Goal: Transaction & Acquisition: Purchase product/service

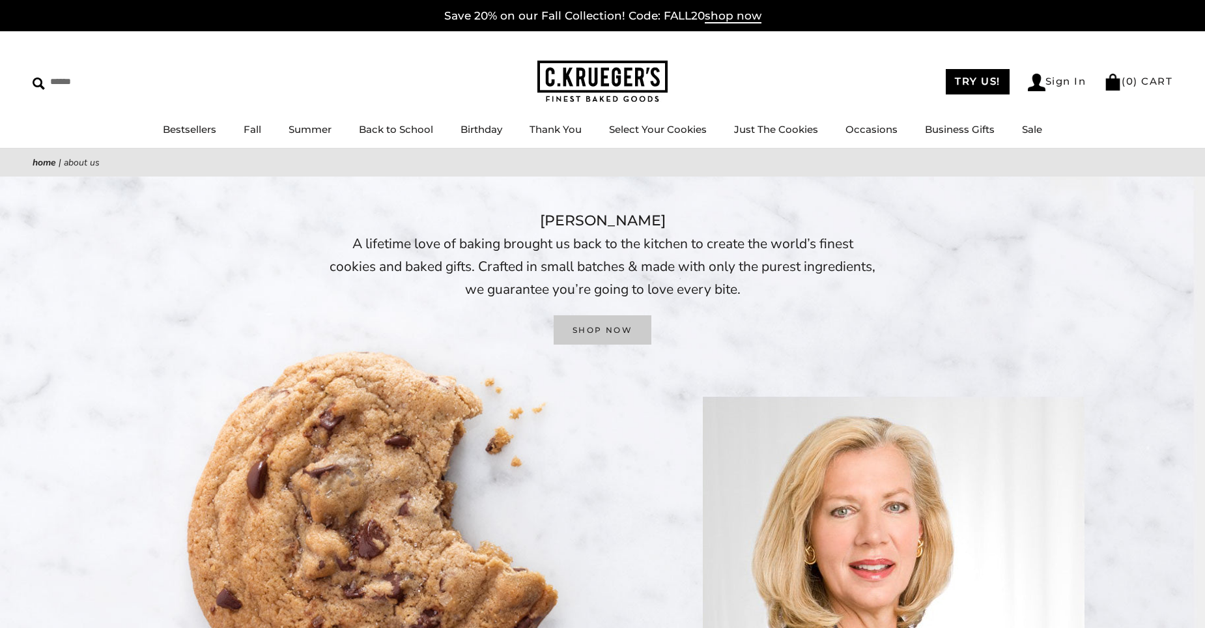
click at [627, 326] on link "SHOP NOW" at bounding box center [603, 329] width 98 height 29
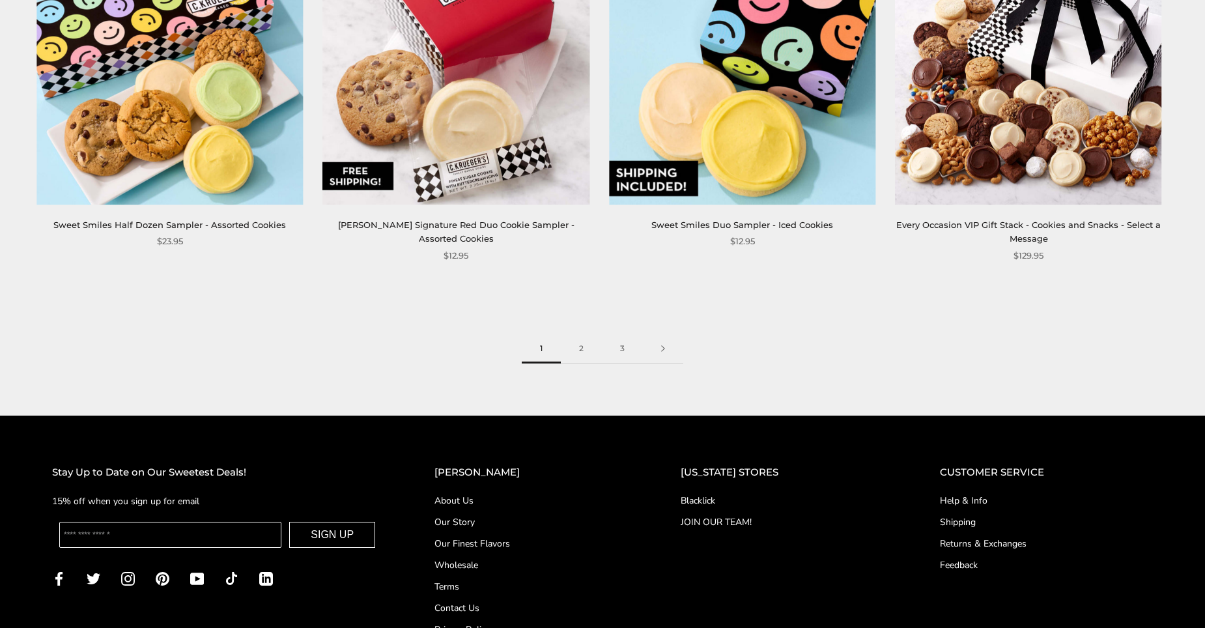
scroll to position [2081, 0]
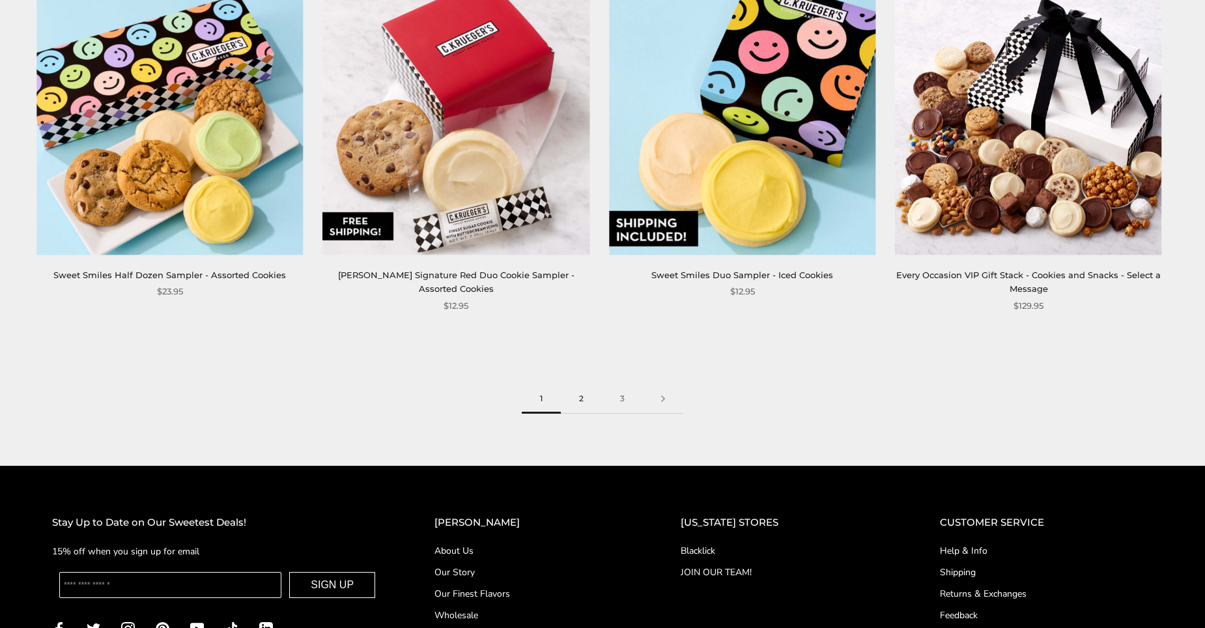
click at [578, 387] on link "2" at bounding box center [581, 398] width 41 height 29
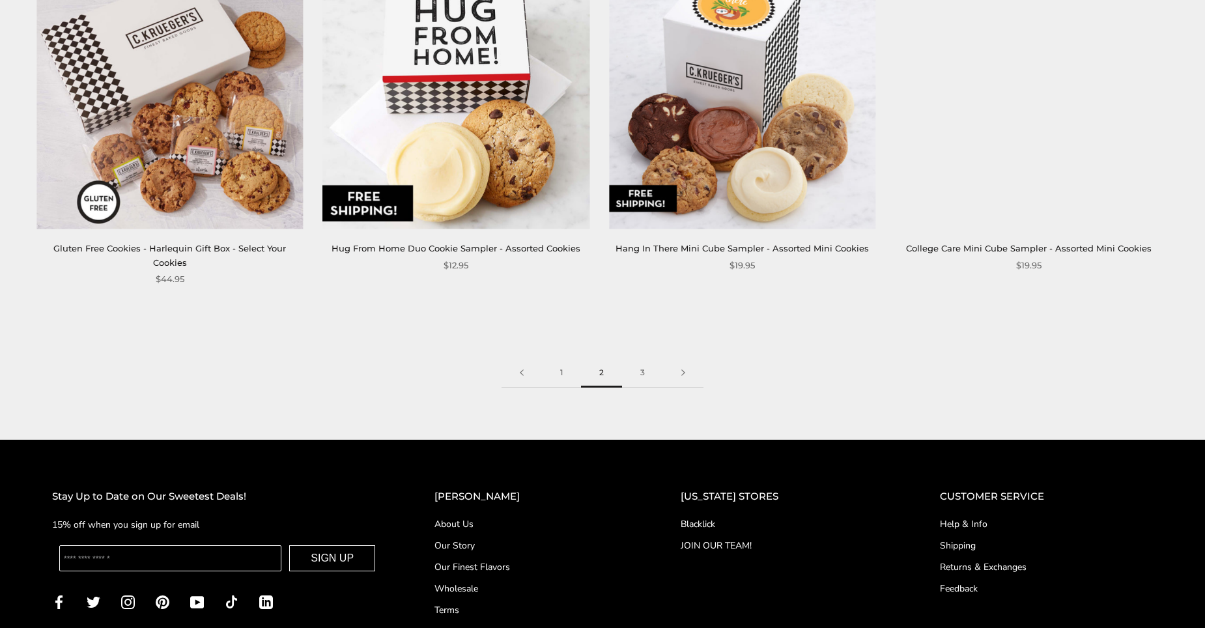
scroll to position [2128, 0]
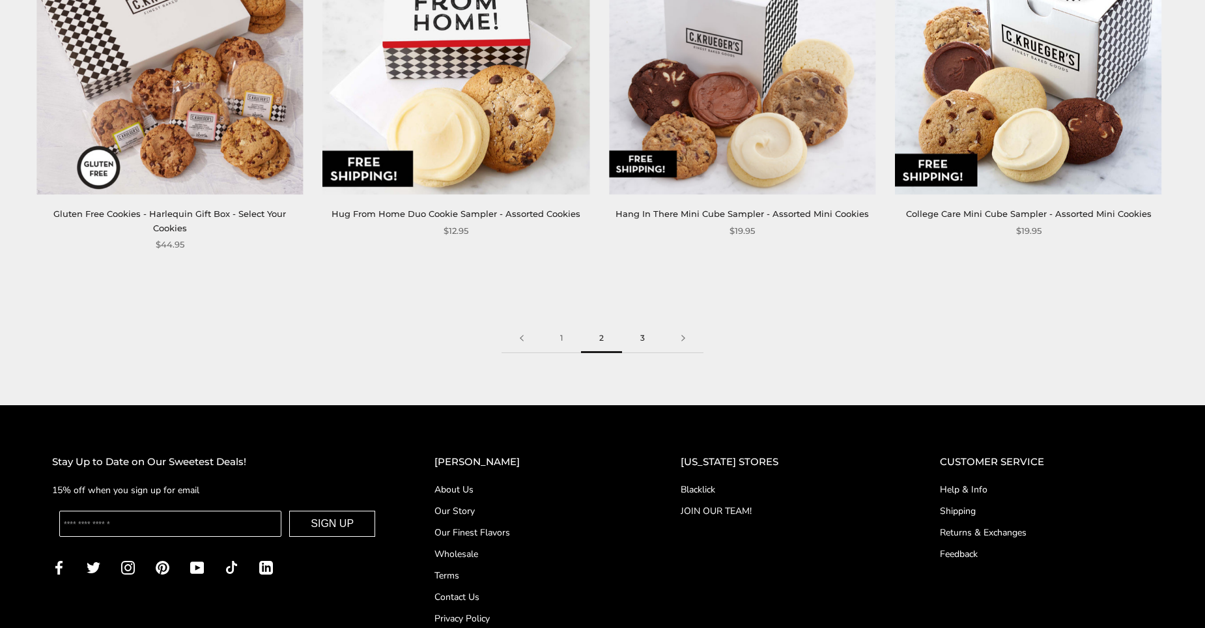
click at [644, 324] on link "3" at bounding box center [642, 338] width 41 height 29
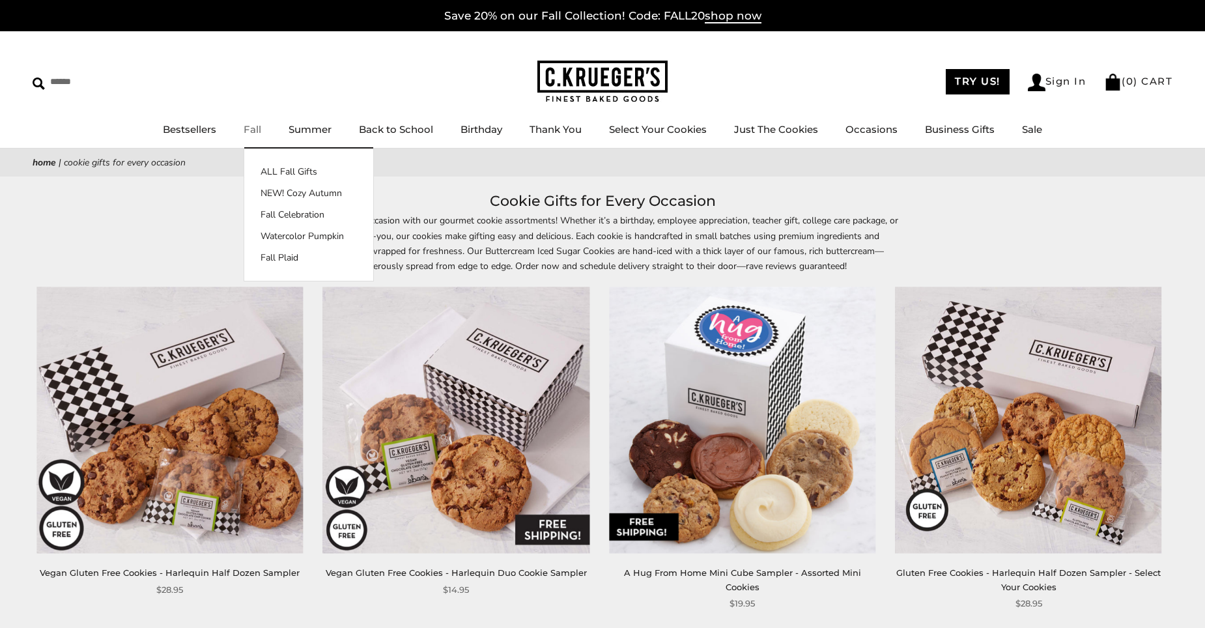
click at [250, 124] on link "Fall" at bounding box center [253, 129] width 18 height 12
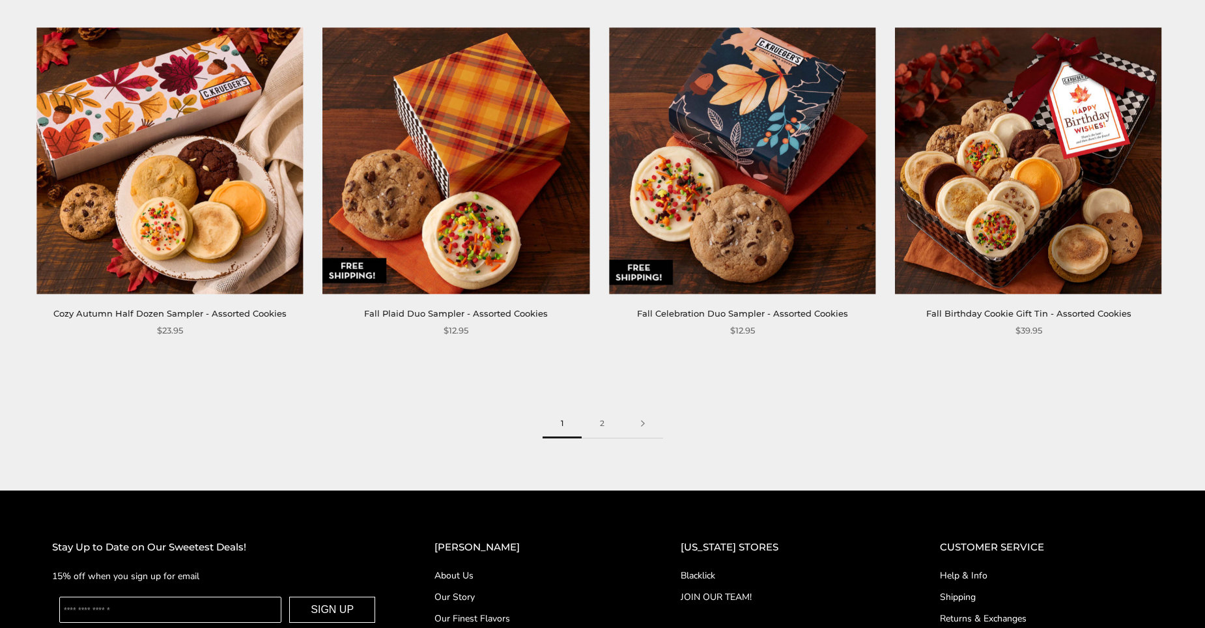
scroll to position [1964, 0]
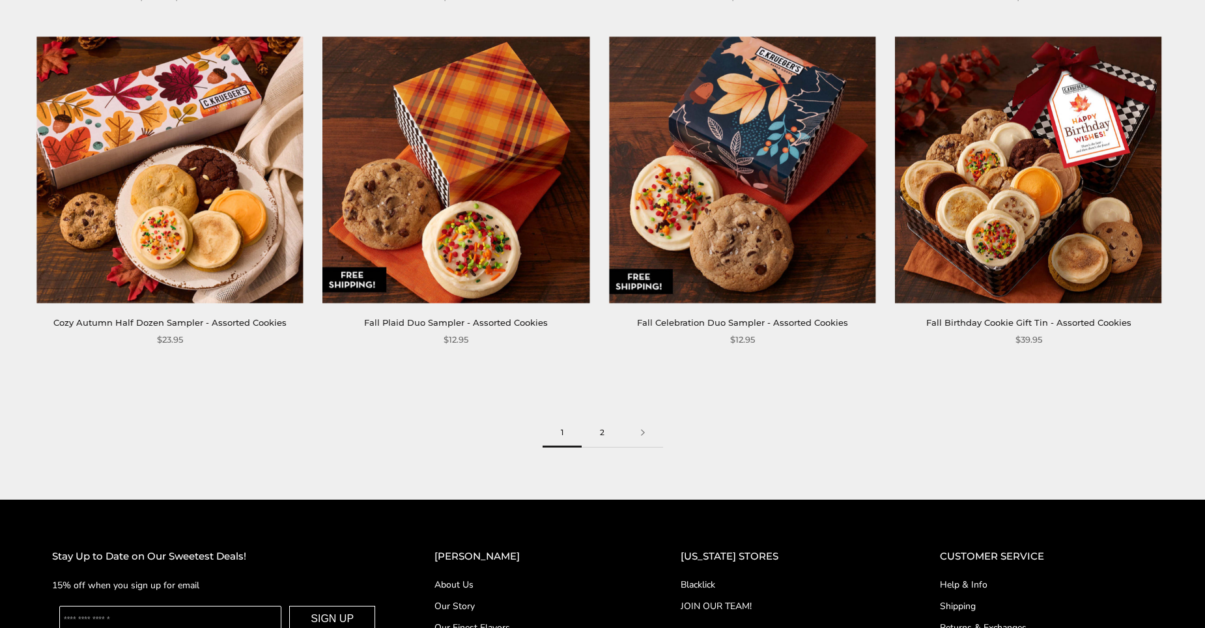
click at [599, 433] on link "2" at bounding box center [602, 432] width 41 height 29
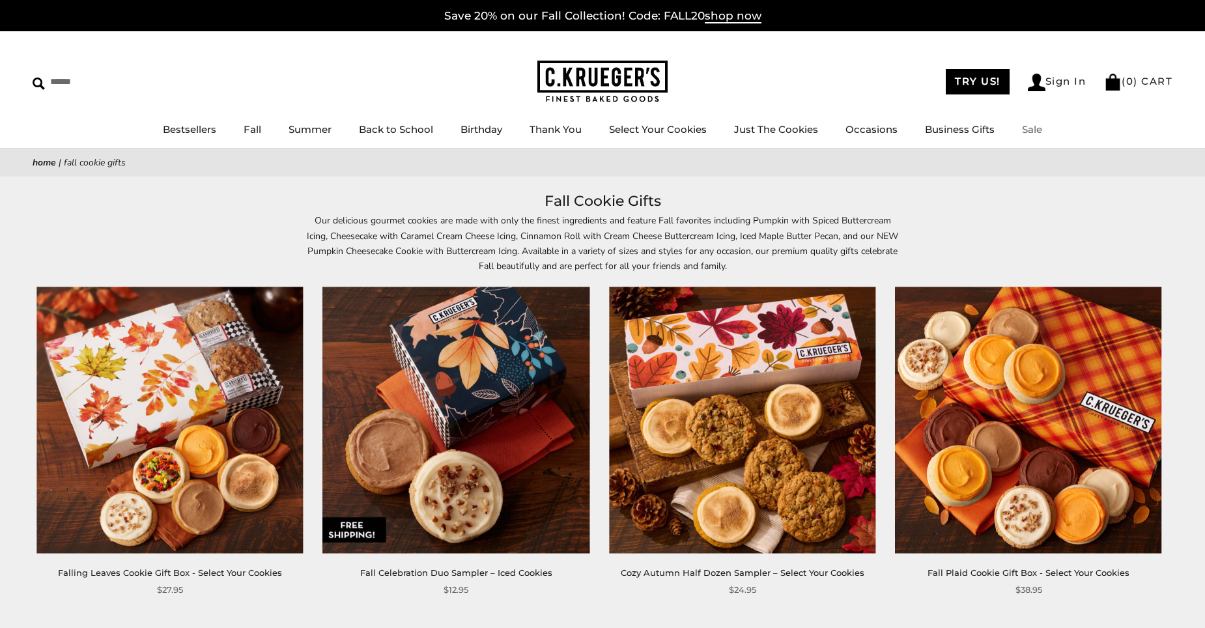
click at [1026, 128] on link "Sale" at bounding box center [1032, 129] width 20 height 12
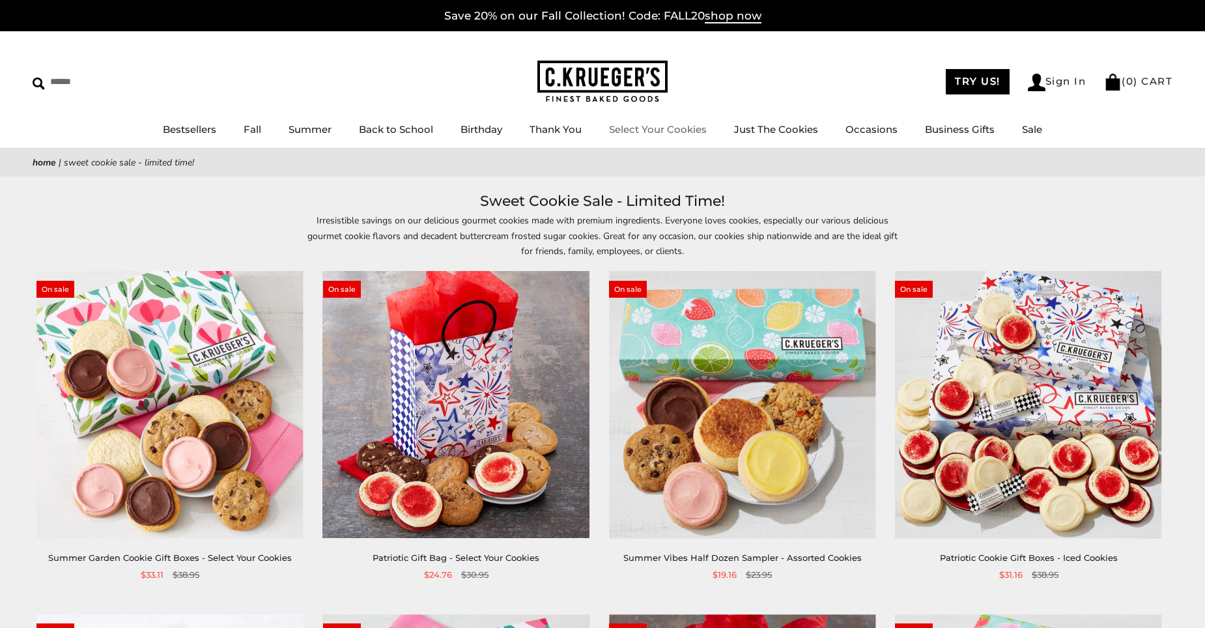
click at [657, 129] on link "Select Your Cookies" at bounding box center [658, 129] width 98 height 12
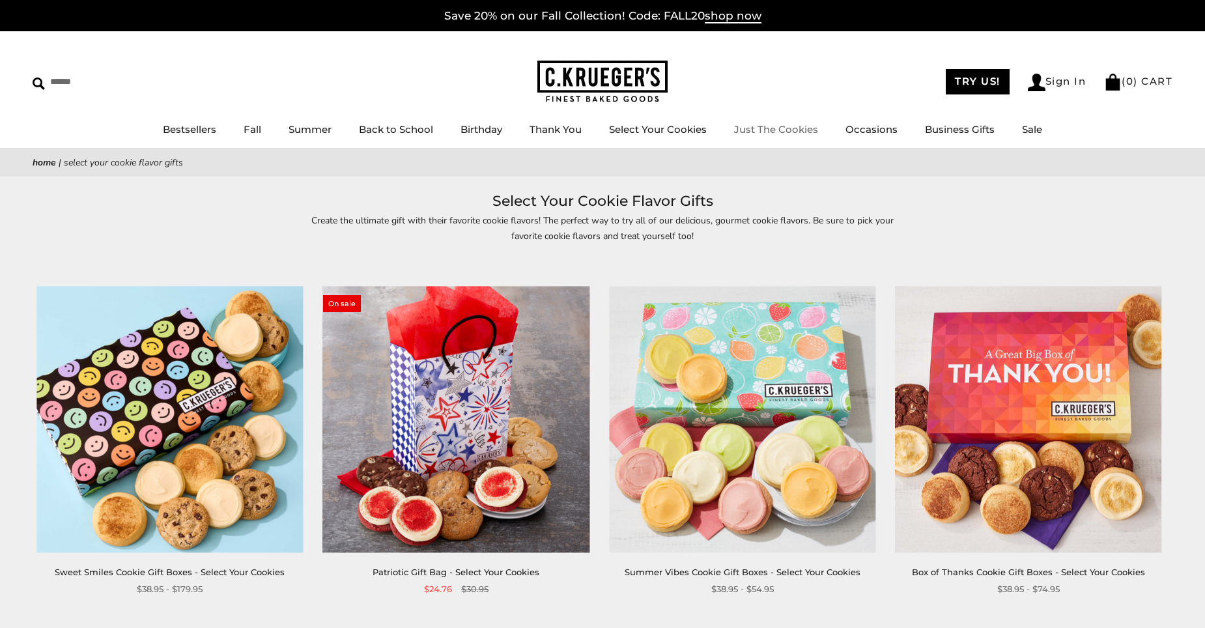
click at [793, 128] on link "Just The Cookies" at bounding box center [776, 129] width 84 height 12
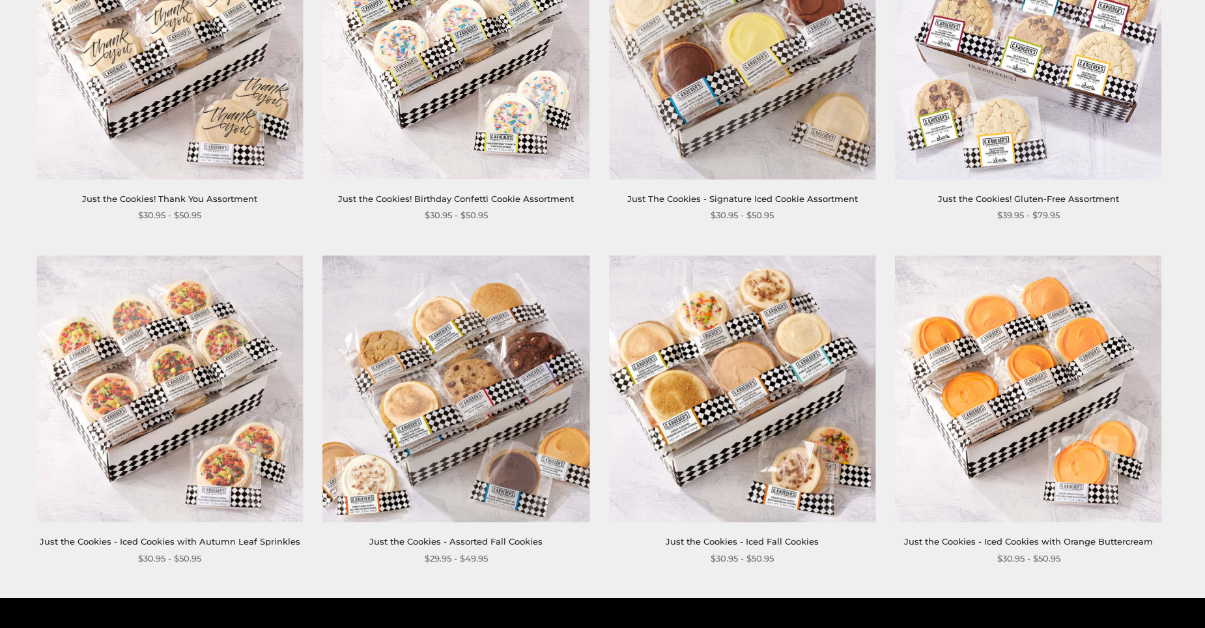
scroll to position [1030, 0]
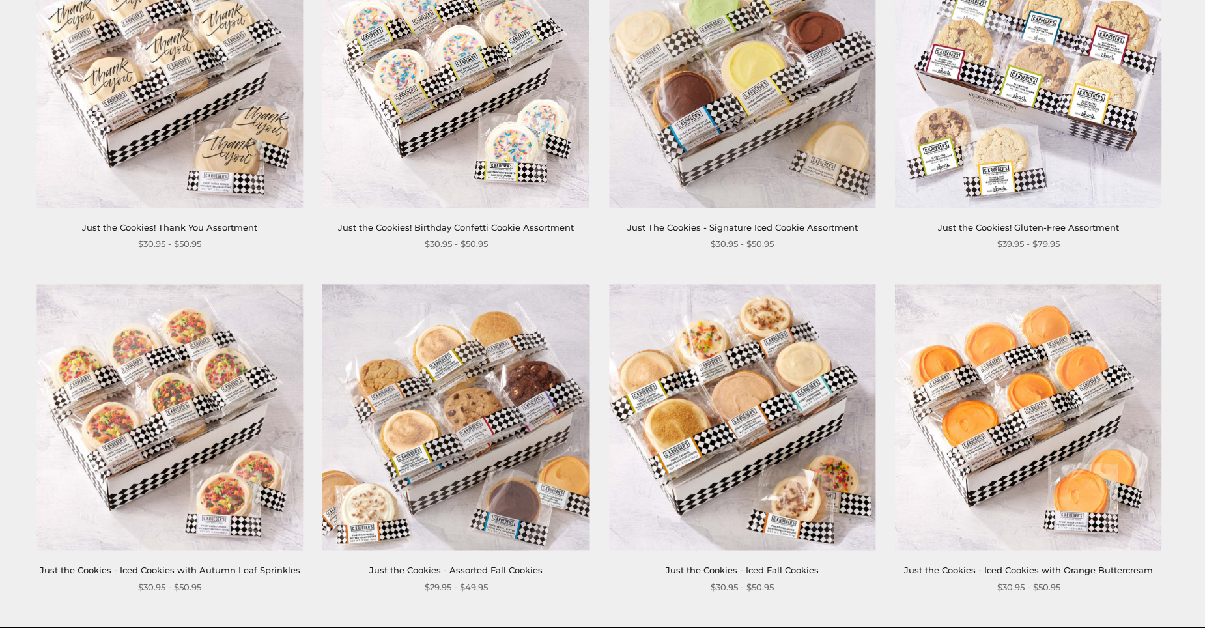
click at [145, 72] on img at bounding box center [169, 74] width 266 height 266
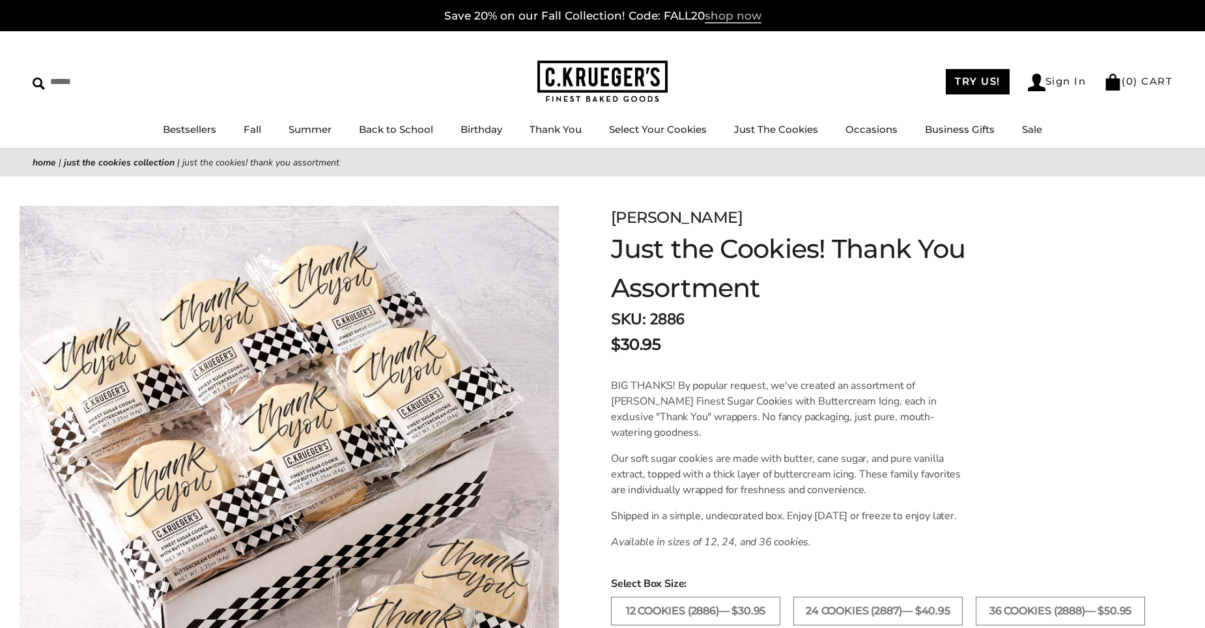
click at [729, 14] on span "shop now" at bounding box center [733, 16] width 57 height 14
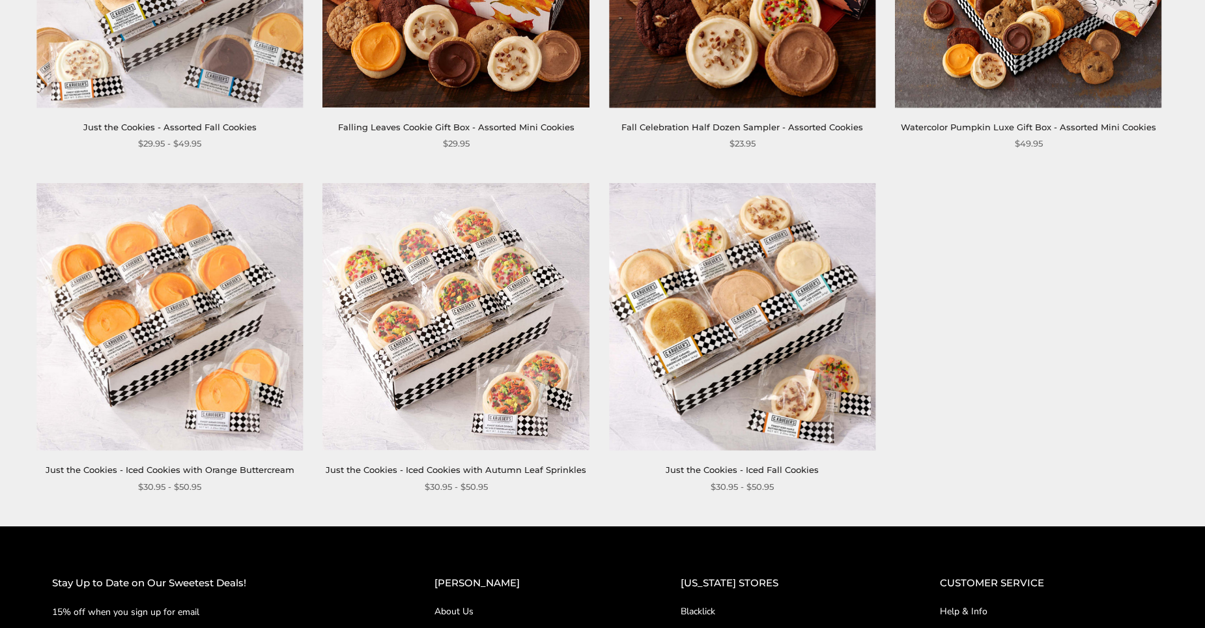
scroll to position [1783, 0]
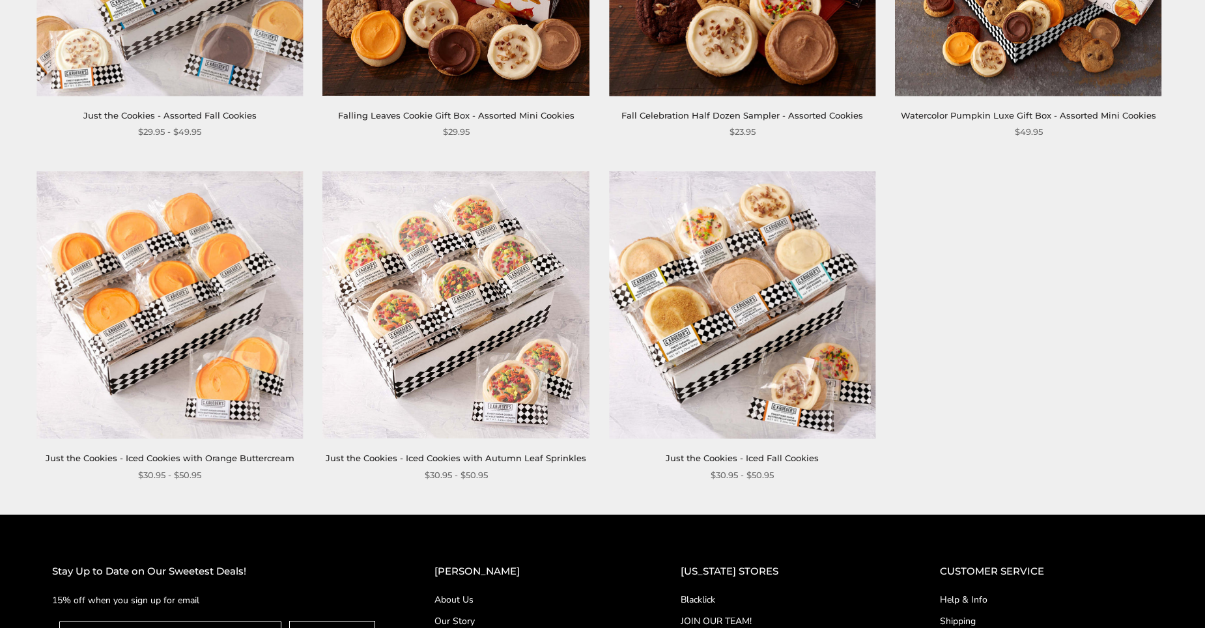
click at [456, 275] on img at bounding box center [456, 305] width 266 height 266
click at [775, 204] on img at bounding box center [742, 305] width 266 height 266
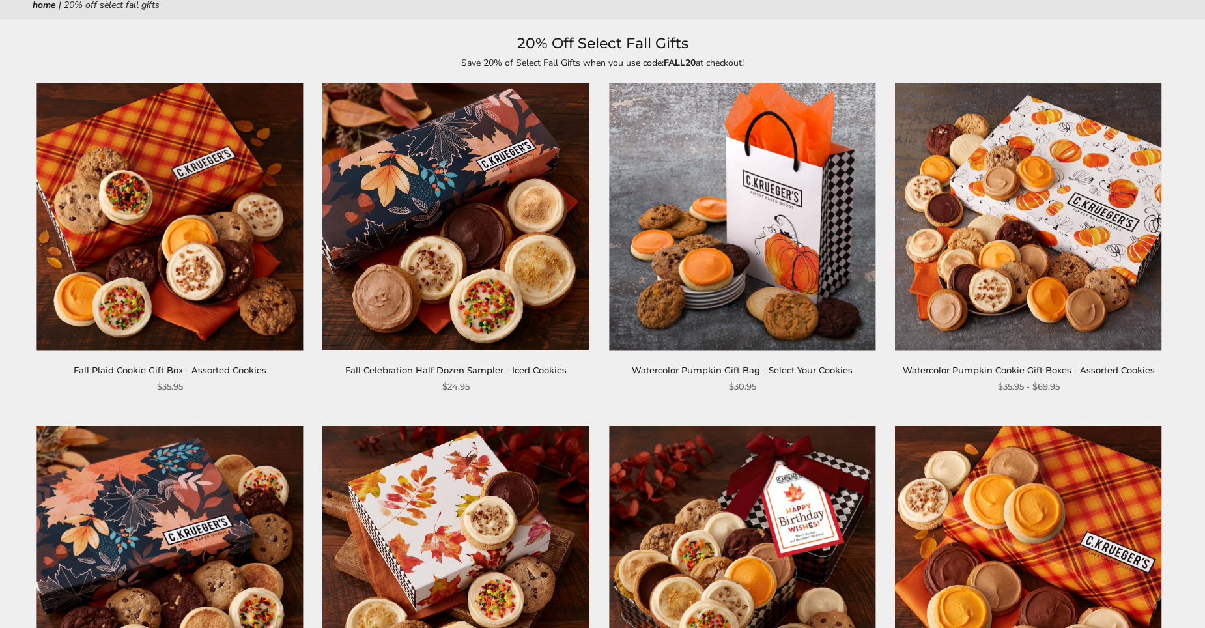
scroll to position [0, 0]
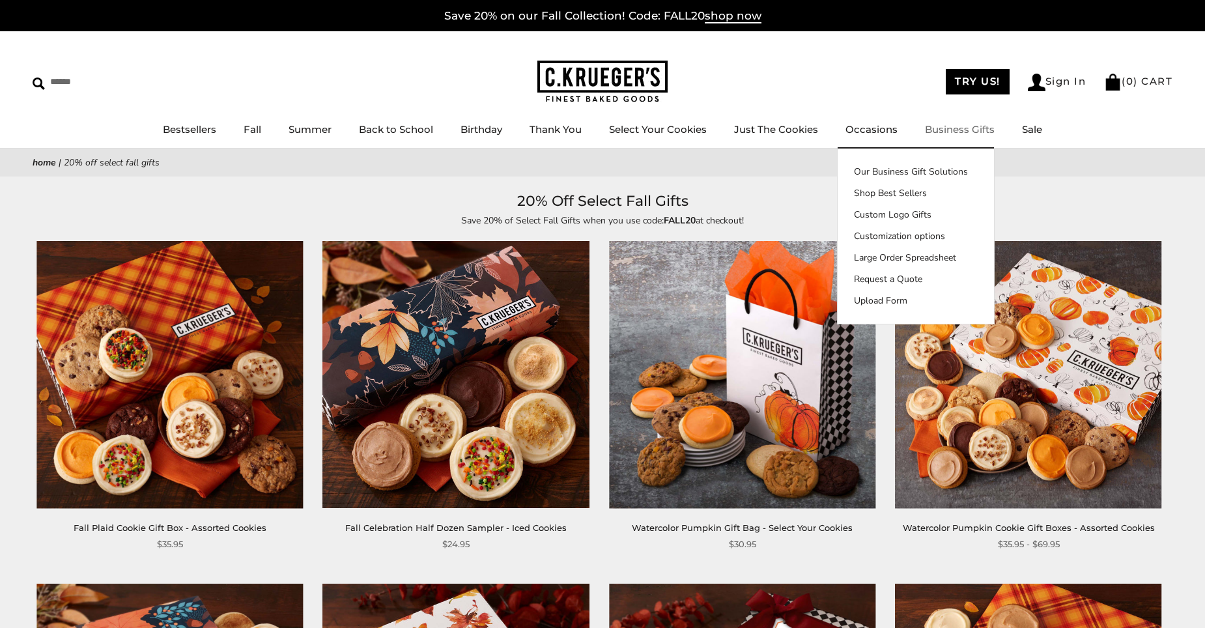
click at [963, 125] on link "Business Gifts" at bounding box center [960, 129] width 70 height 12
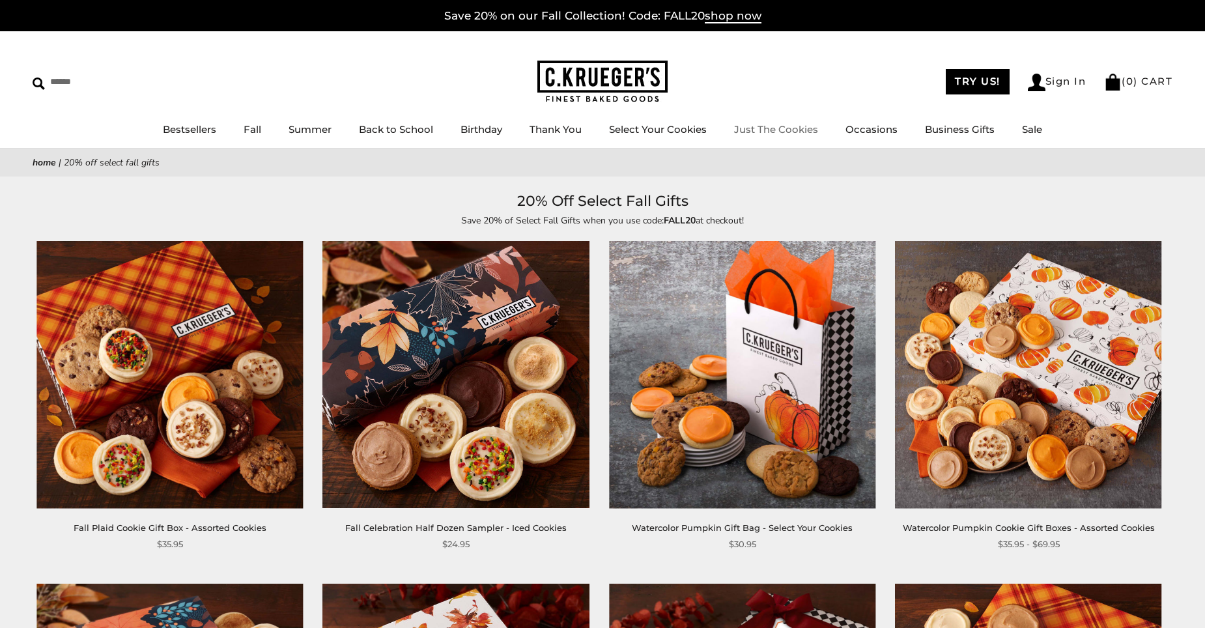
click at [773, 126] on link "Just The Cookies" at bounding box center [776, 129] width 84 height 12
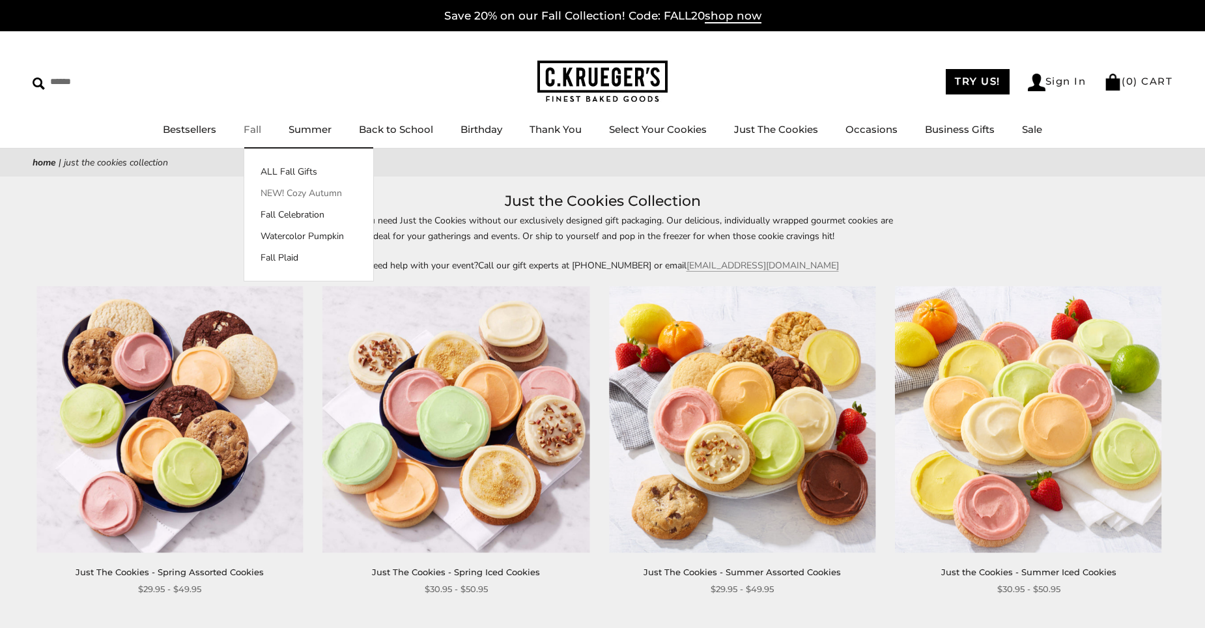
click at [290, 191] on link "NEW! Cozy Autumn" at bounding box center [308, 193] width 129 height 14
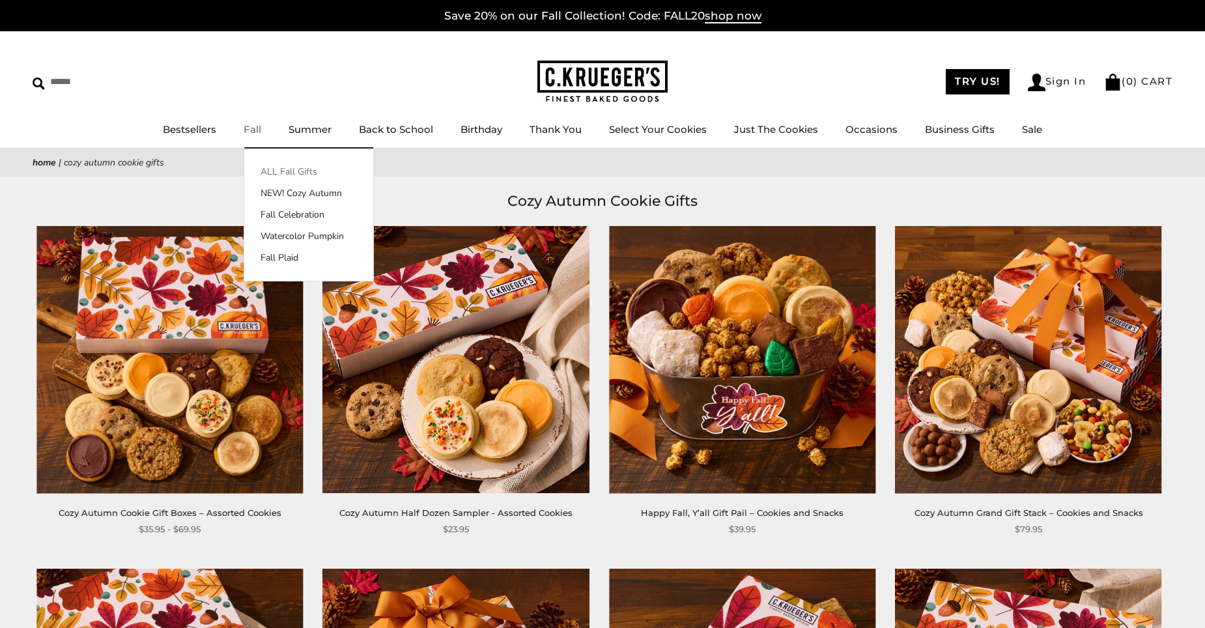
click at [287, 170] on link "ALL Fall Gifts" at bounding box center [308, 172] width 129 height 14
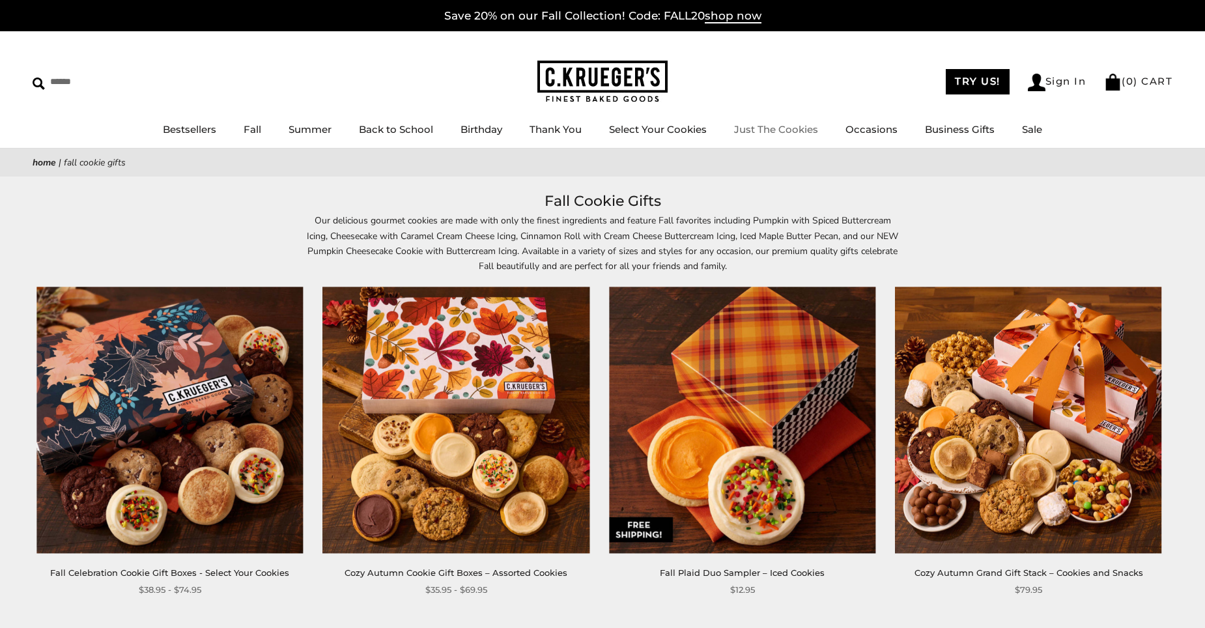
click at [753, 126] on link "Just The Cookies" at bounding box center [776, 129] width 84 height 12
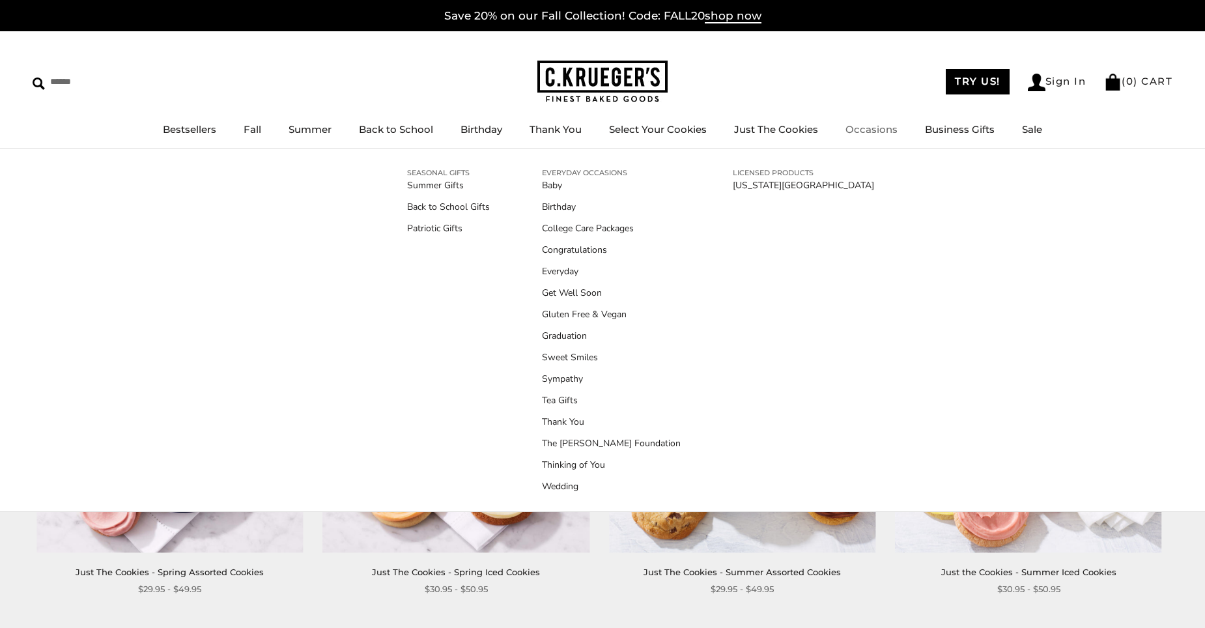
click at [872, 130] on link "Occasions" at bounding box center [871, 129] width 52 height 12
click at [761, 182] on link "[US_STATE][GEOGRAPHIC_DATA]" at bounding box center [803, 185] width 141 height 14
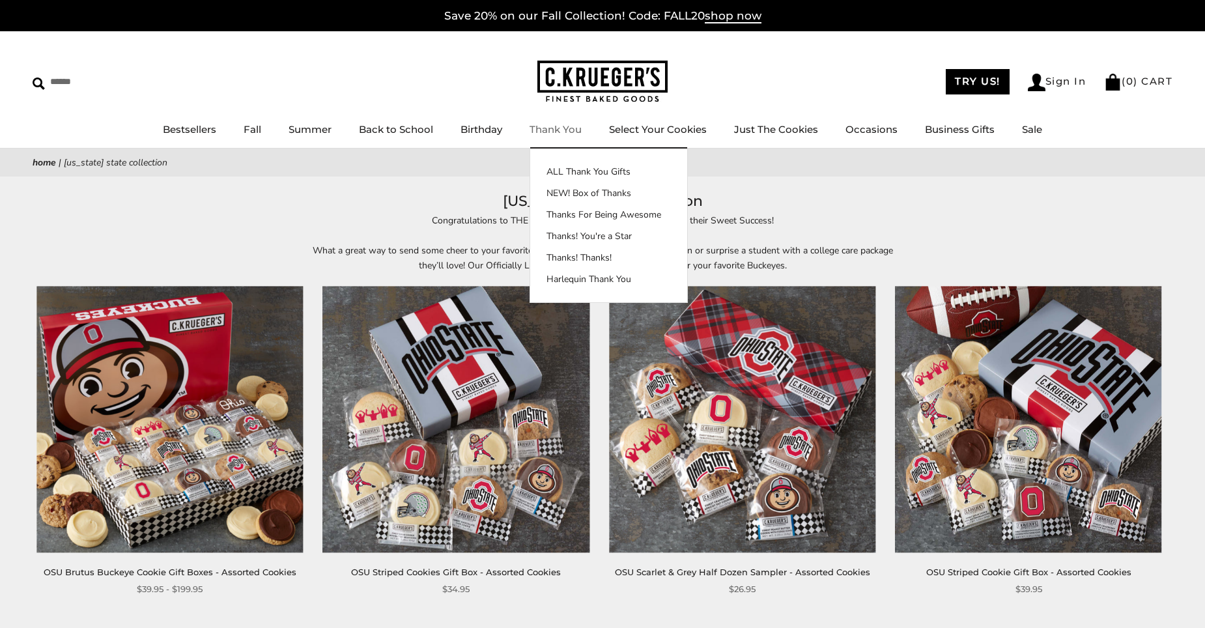
click at [552, 126] on link "Thank You" at bounding box center [555, 129] width 52 height 12
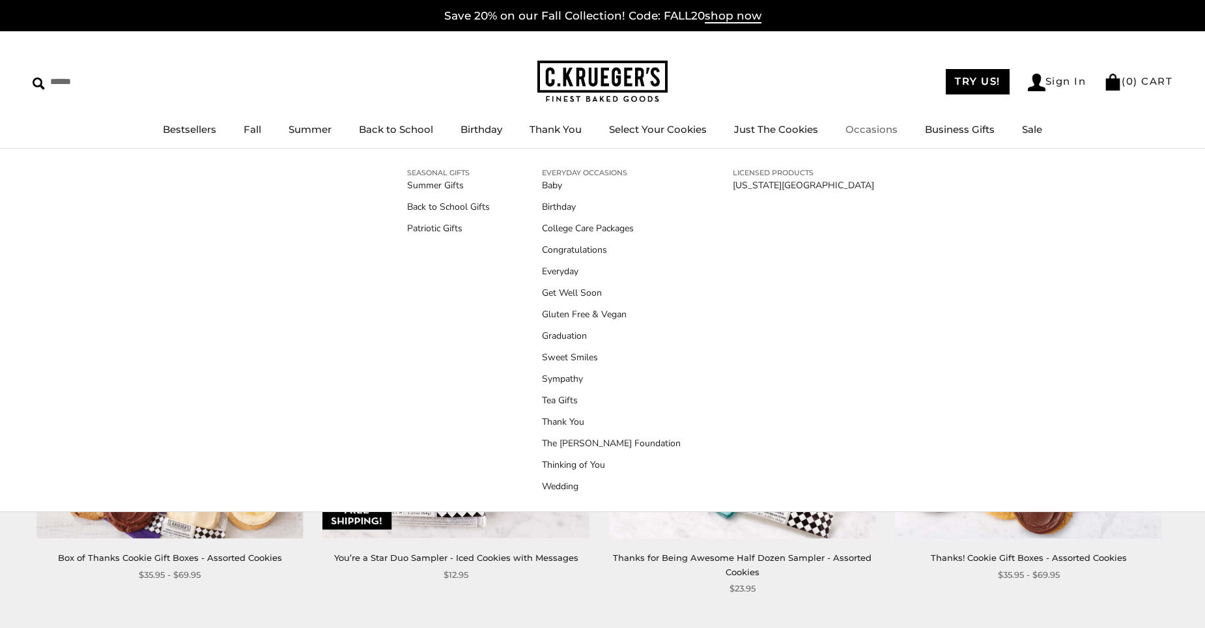
click at [853, 128] on link "Occasions" at bounding box center [871, 129] width 52 height 12
click at [587, 356] on link "Sweet Smiles" at bounding box center [611, 357] width 139 height 14
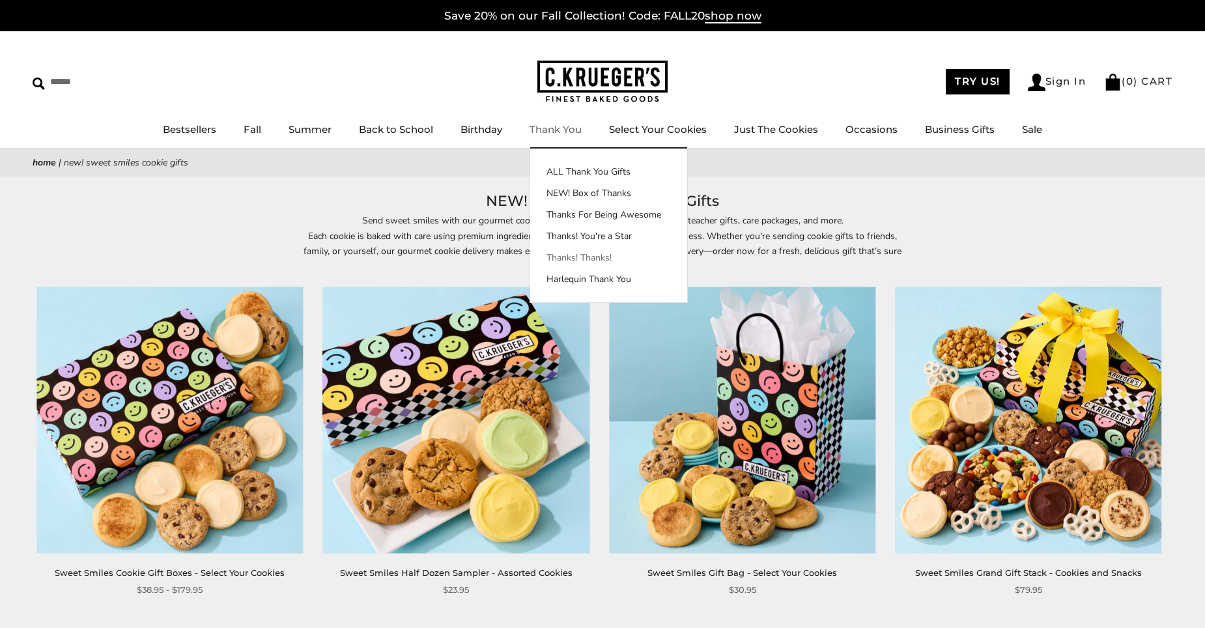
click at [589, 257] on link "Thanks! Thanks!" at bounding box center [608, 258] width 157 height 14
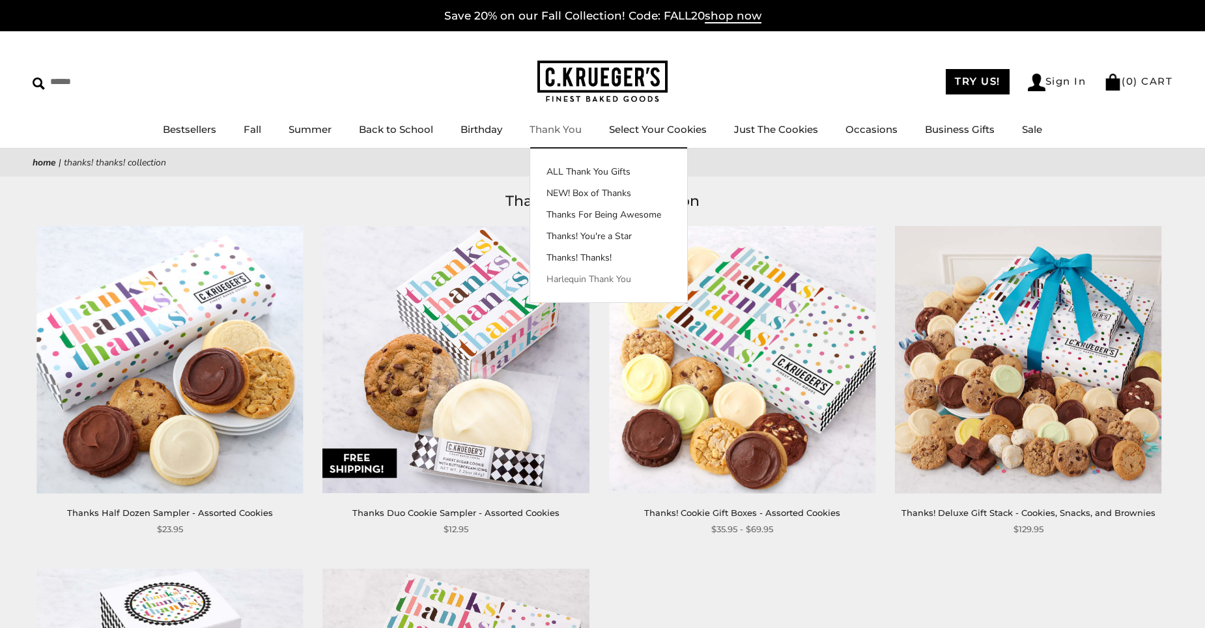
click at [591, 279] on link "Harlequin Thank You" at bounding box center [608, 279] width 157 height 14
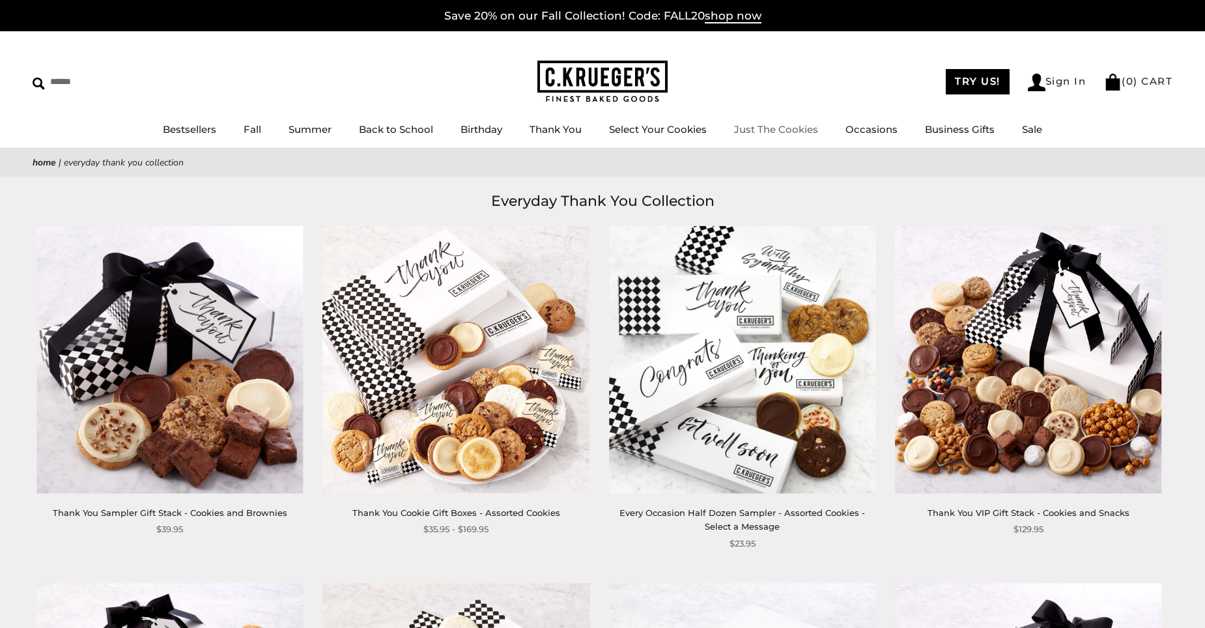
click at [772, 128] on link "Just The Cookies" at bounding box center [776, 129] width 84 height 12
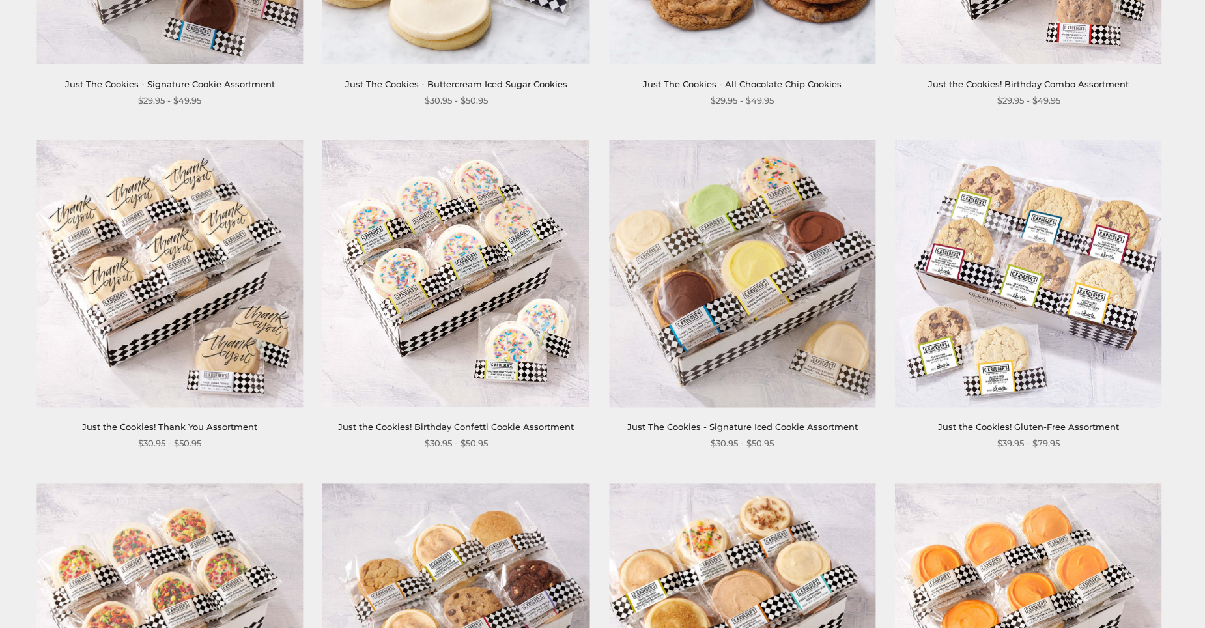
scroll to position [833, 0]
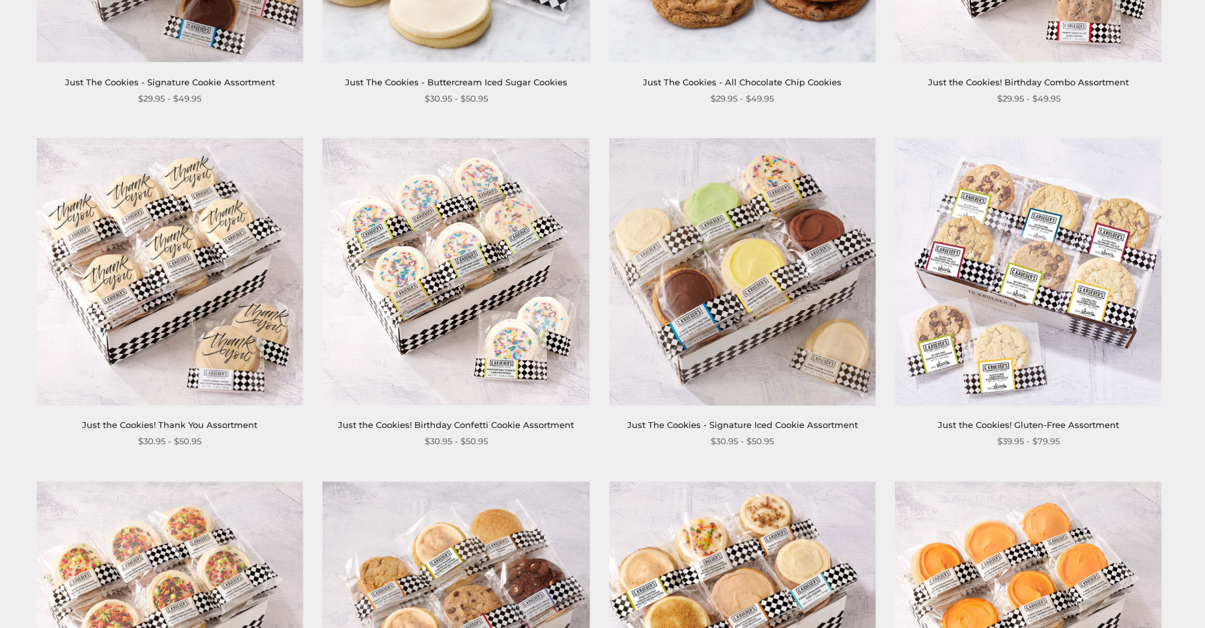
click at [164, 235] on img at bounding box center [169, 272] width 266 height 266
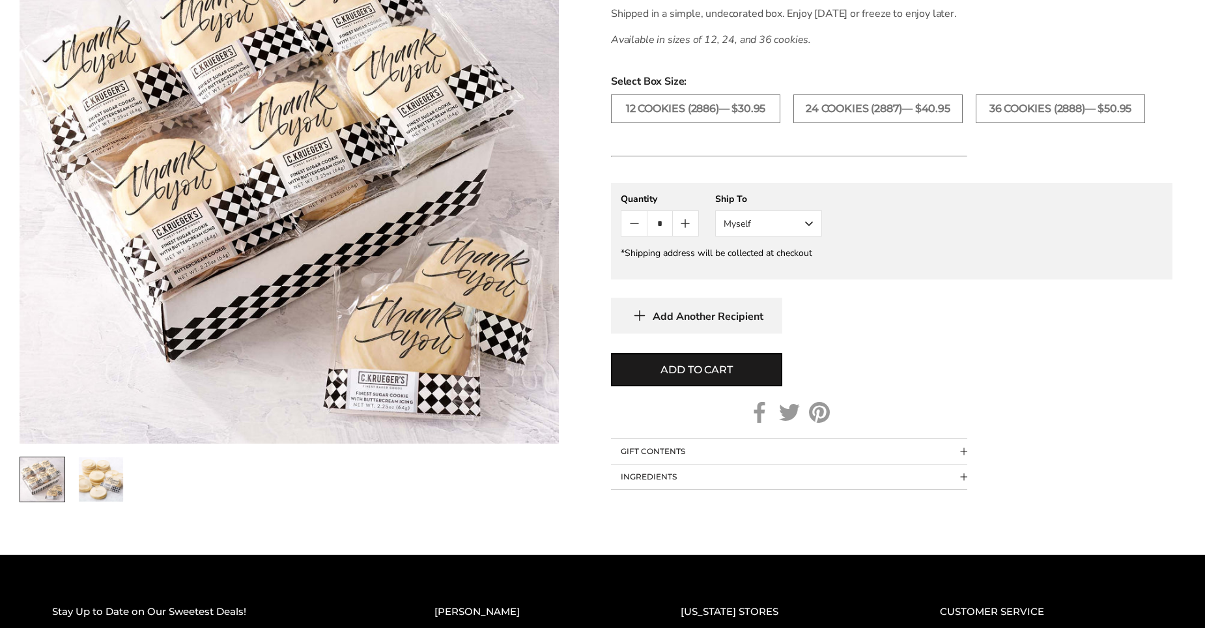
scroll to position [505, 0]
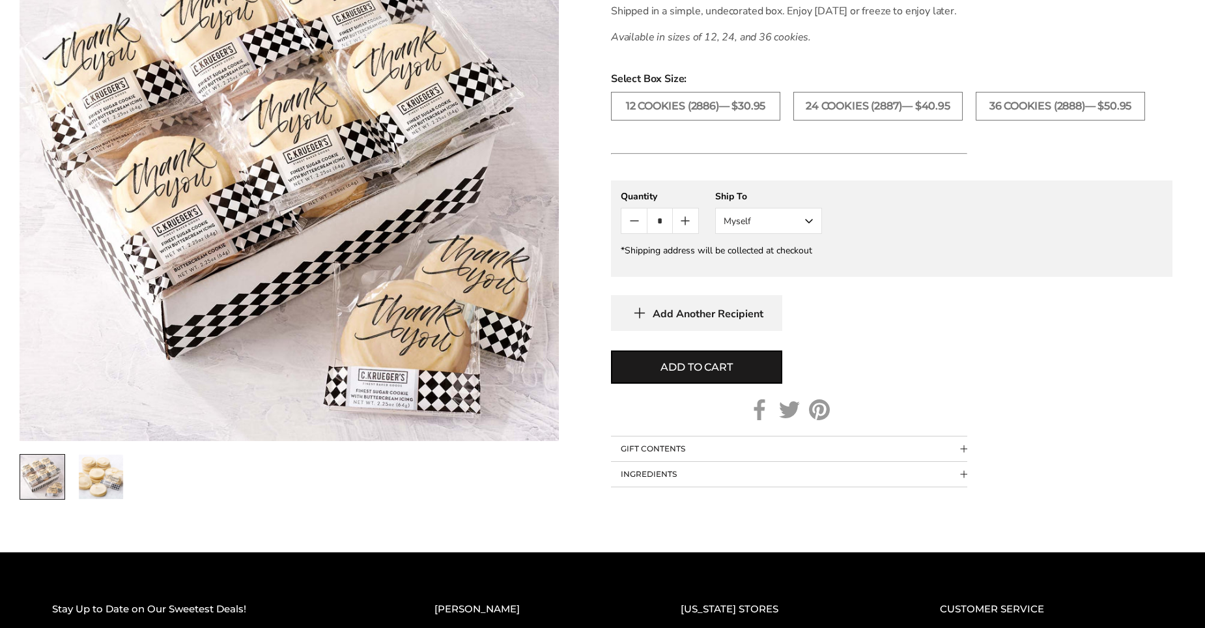
click at [814, 233] on button "Myself" at bounding box center [768, 221] width 107 height 26
click at [1112, 382] on div "Add to cart" at bounding box center [891, 366] width 561 height 33
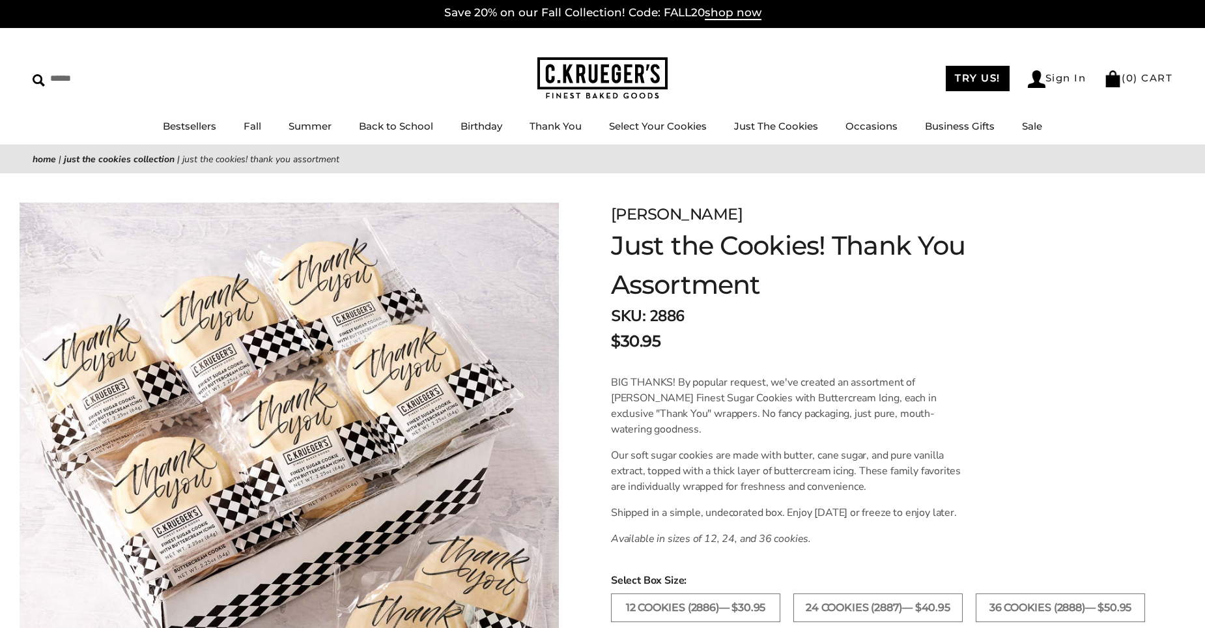
scroll to position [0, 0]
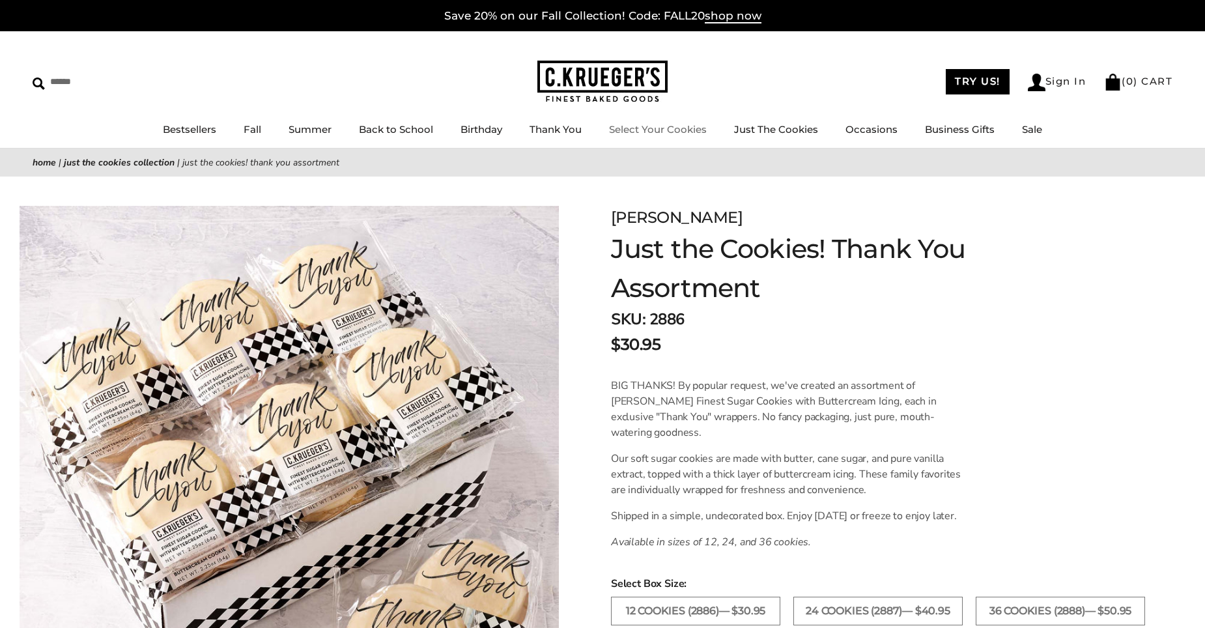
click at [615, 126] on link "Select Your Cookies" at bounding box center [658, 129] width 98 height 12
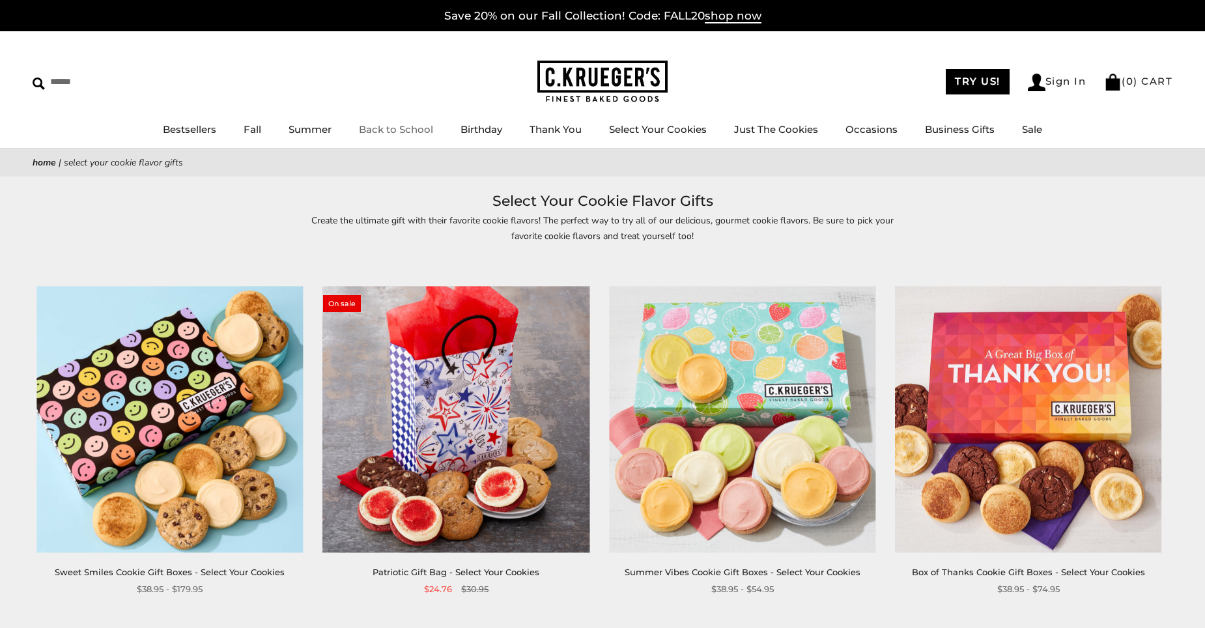
click at [414, 127] on link "Back to School" at bounding box center [396, 129] width 74 height 12
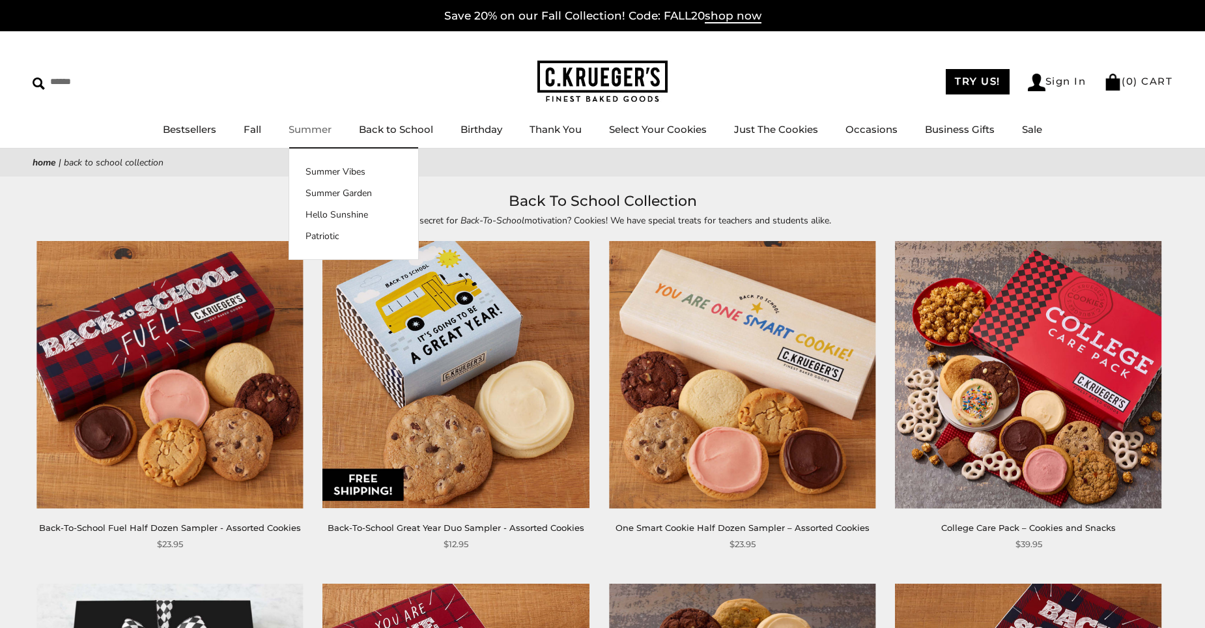
click at [314, 128] on link "Summer" at bounding box center [310, 129] width 43 height 12
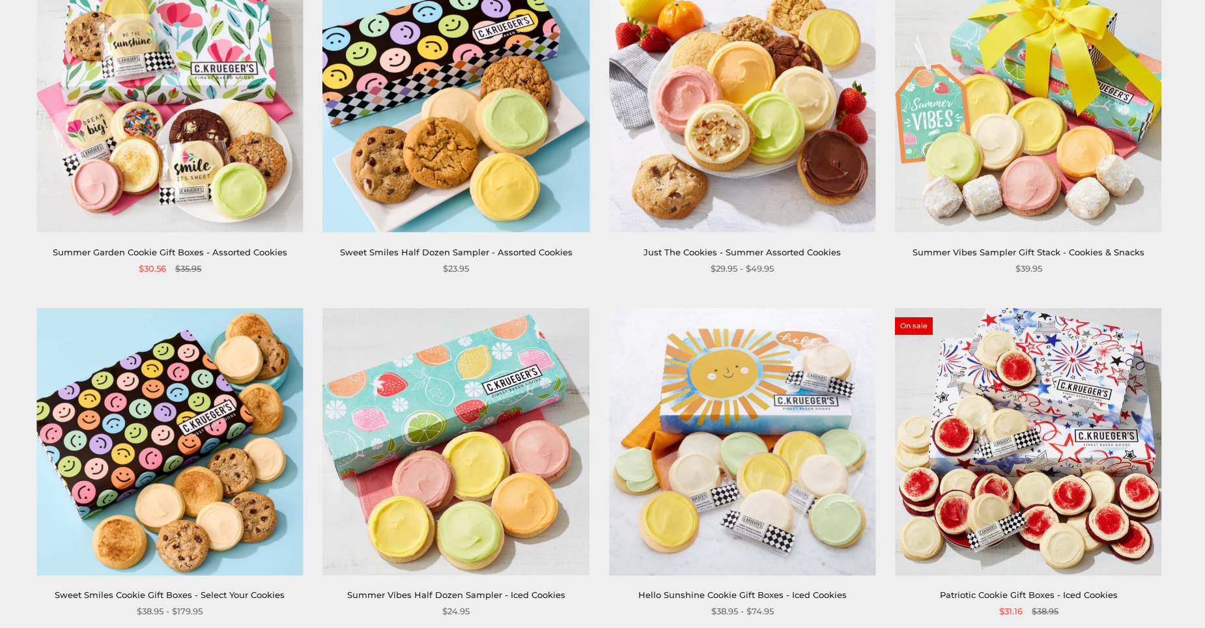
scroll to position [1344, 0]
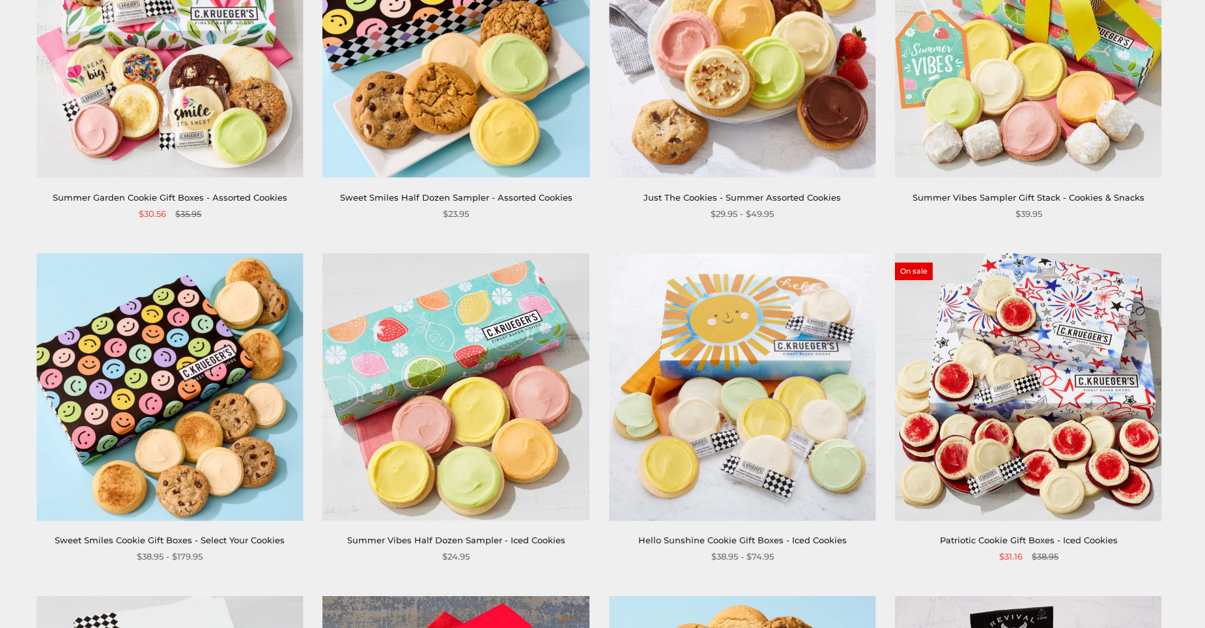
drag, startPoint x: 1164, startPoint y: 332, endPoint x: 1168, endPoint y: 371, distance: 38.6
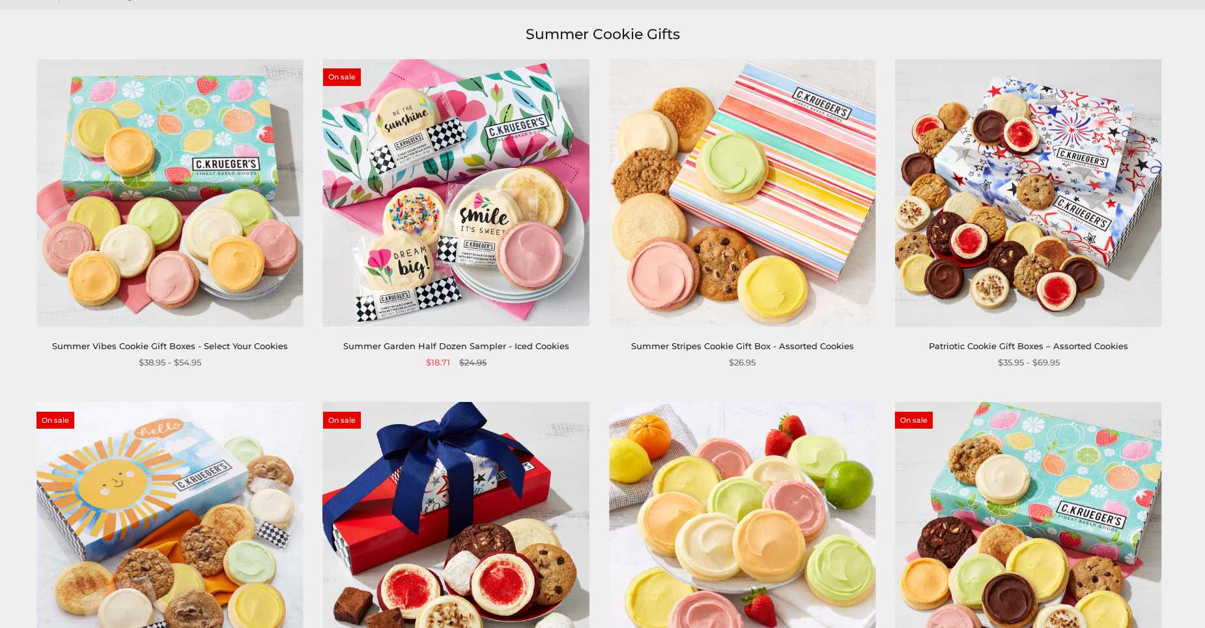
scroll to position [0, 0]
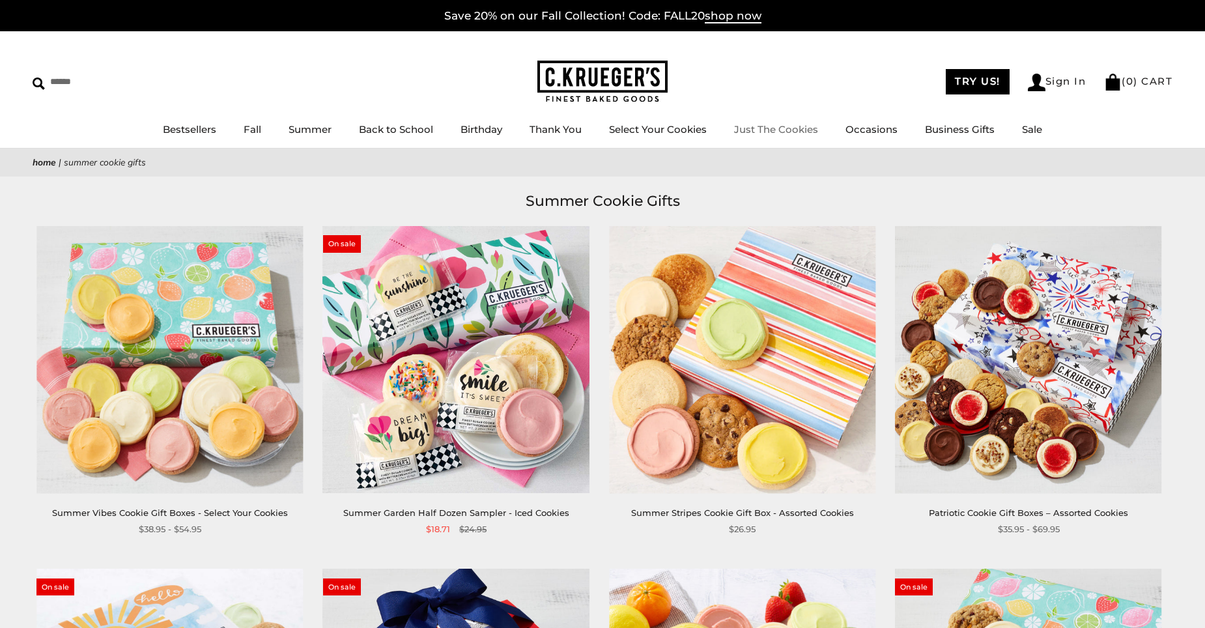
click at [776, 126] on link "Just The Cookies" at bounding box center [776, 129] width 84 height 12
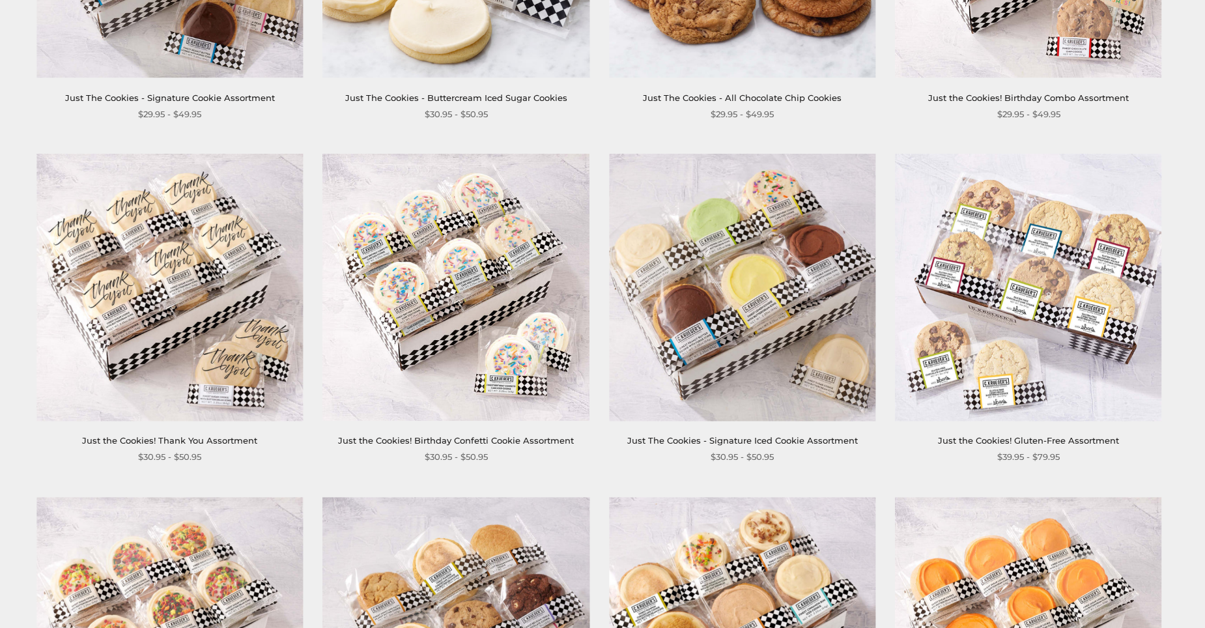
scroll to position [820, 0]
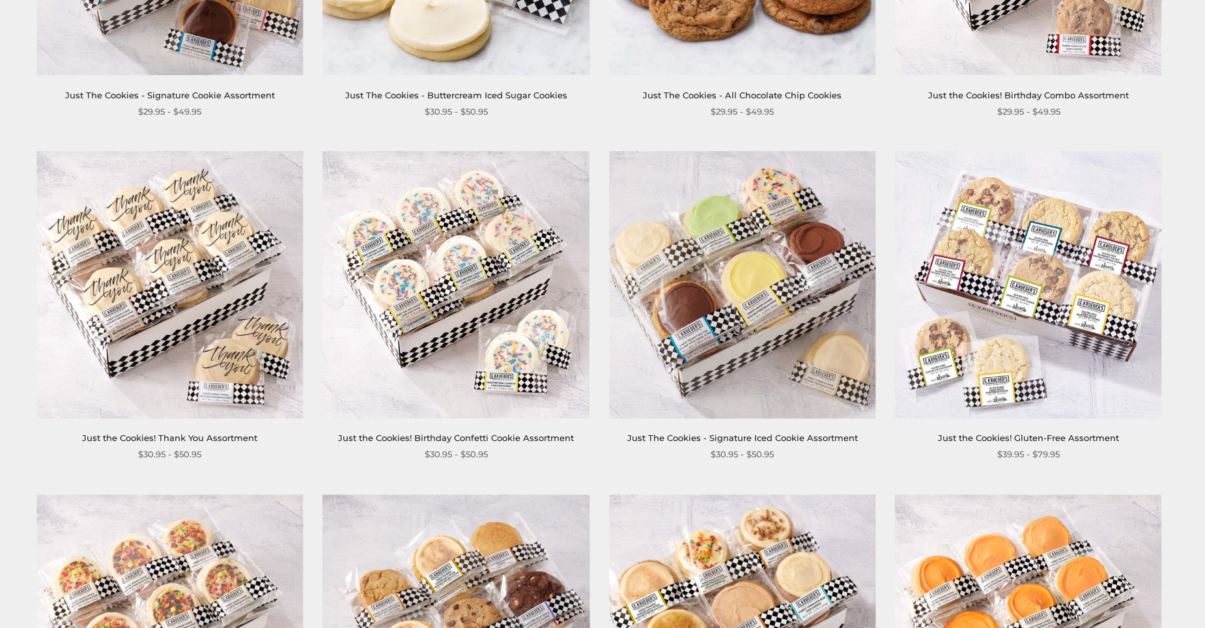
click at [185, 290] on img at bounding box center [169, 285] width 266 height 266
